Goal: Navigation & Orientation: Understand site structure

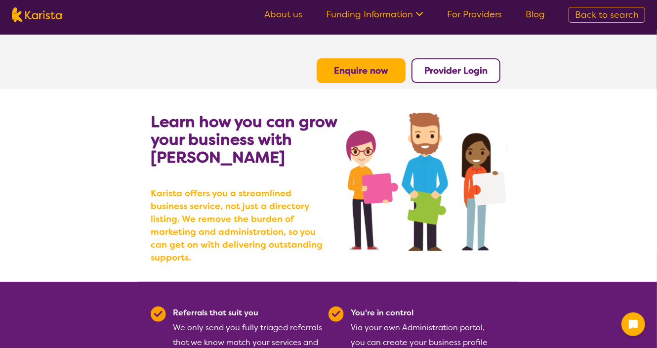
click at [461, 12] on link "For Providers" at bounding box center [474, 14] width 55 height 12
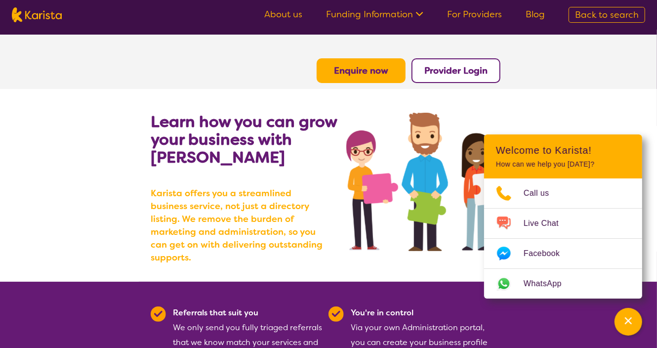
click at [467, 17] on link "For Providers" at bounding box center [474, 14] width 55 height 12
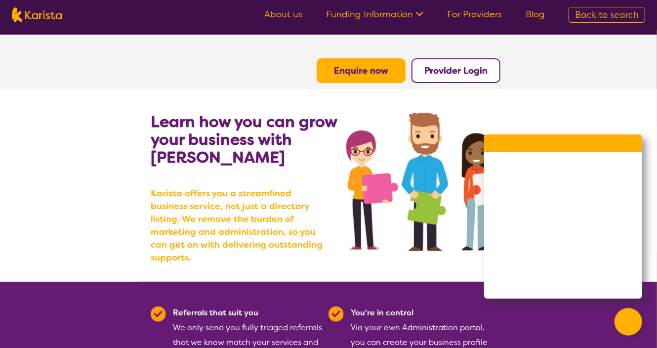
click at [417, 15] on icon at bounding box center [418, 13] width 10 height 10
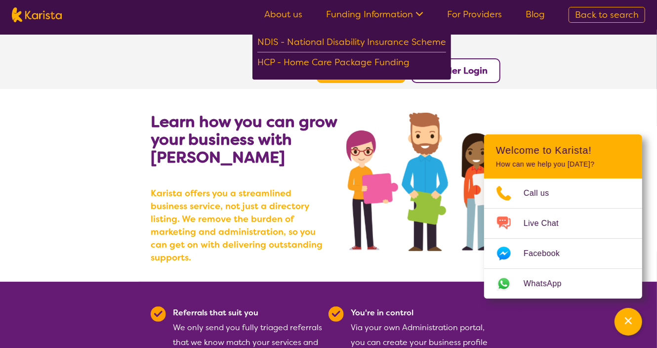
click at [471, 18] on link "For Providers" at bounding box center [474, 14] width 55 height 12
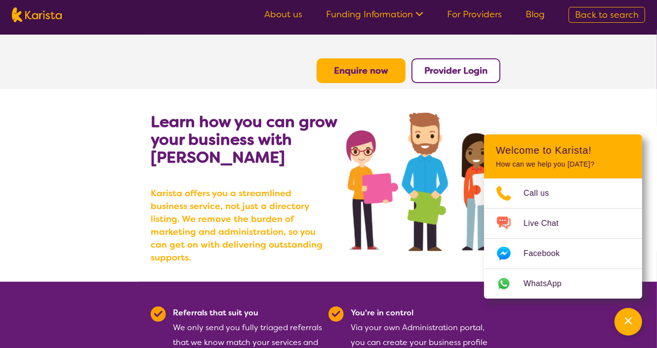
click at [301, 18] on link "About us" at bounding box center [283, 14] width 38 height 12
